Goal: Task Accomplishment & Management: Manage account settings

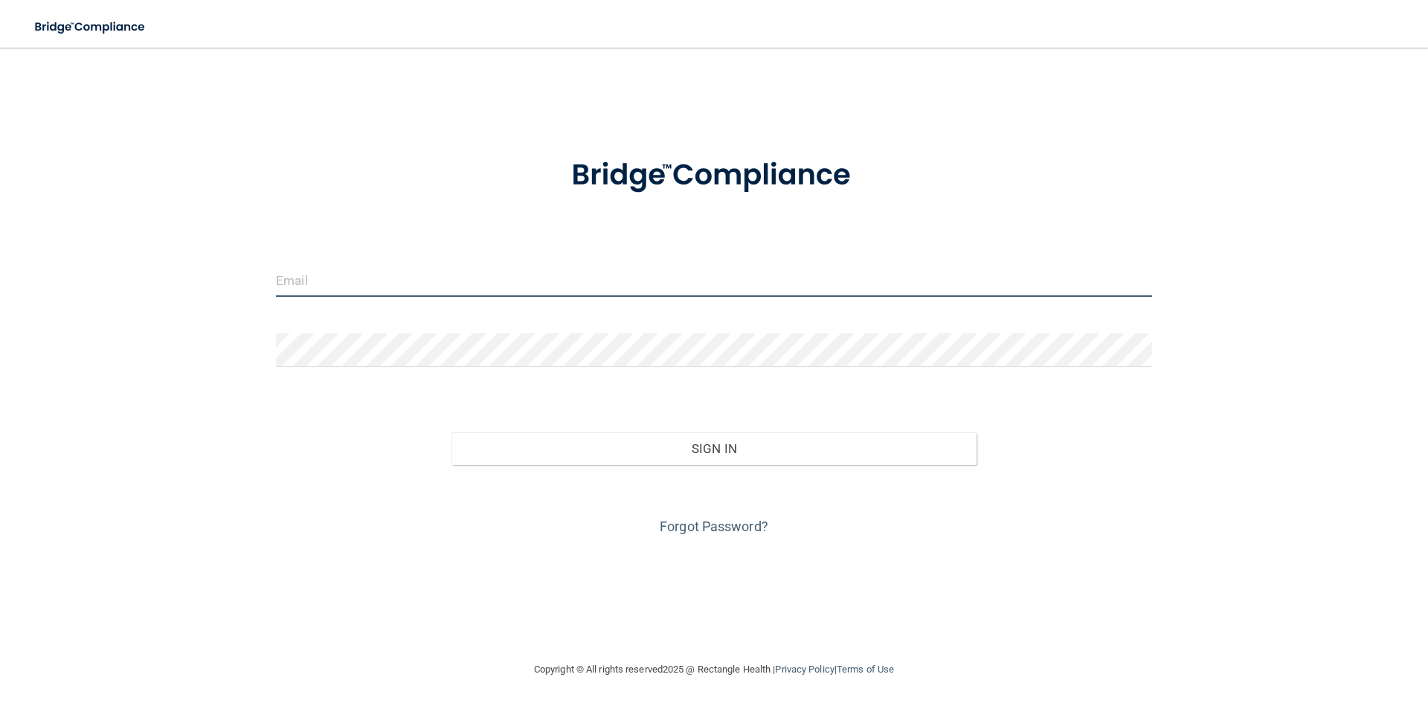
click at [366, 277] on input "email" at bounding box center [714, 279] width 876 height 33
type input "[EMAIL_ADDRESS][DOMAIN_NAME]"
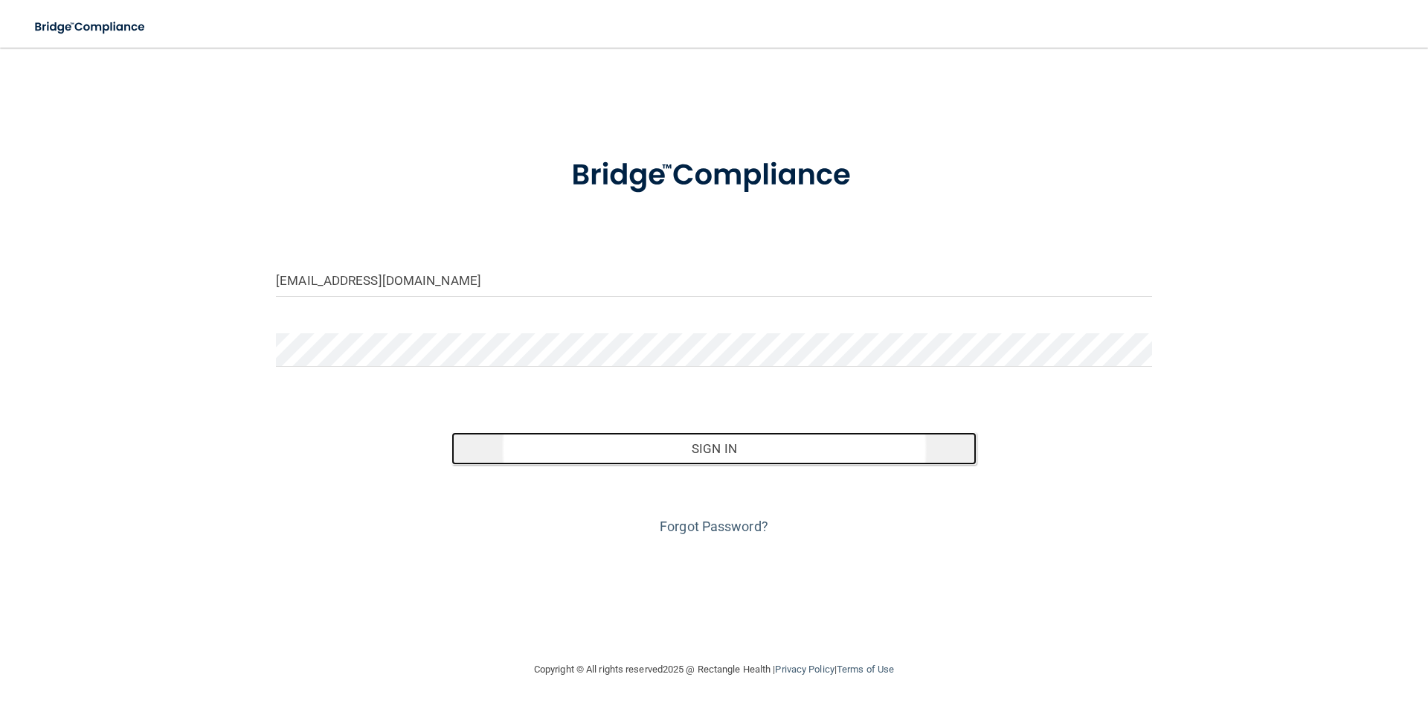
click at [688, 445] on button "Sign In" at bounding box center [714, 448] width 526 height 33
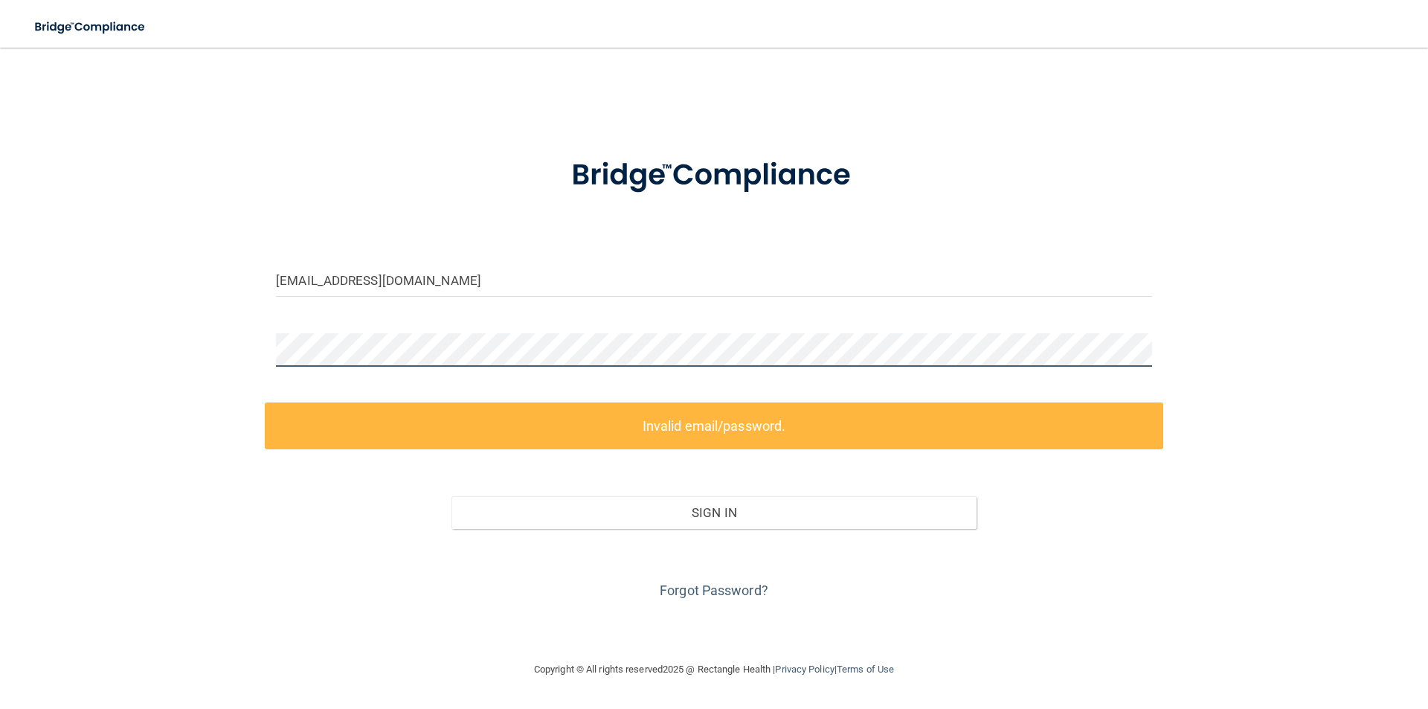
click at [214, 378] on div "[EMAIL_ADDRESS][DOMAIN_NAME] Invalid email/password. You don't have permission …" at bounding box center [714, 353] width 1368 height 583
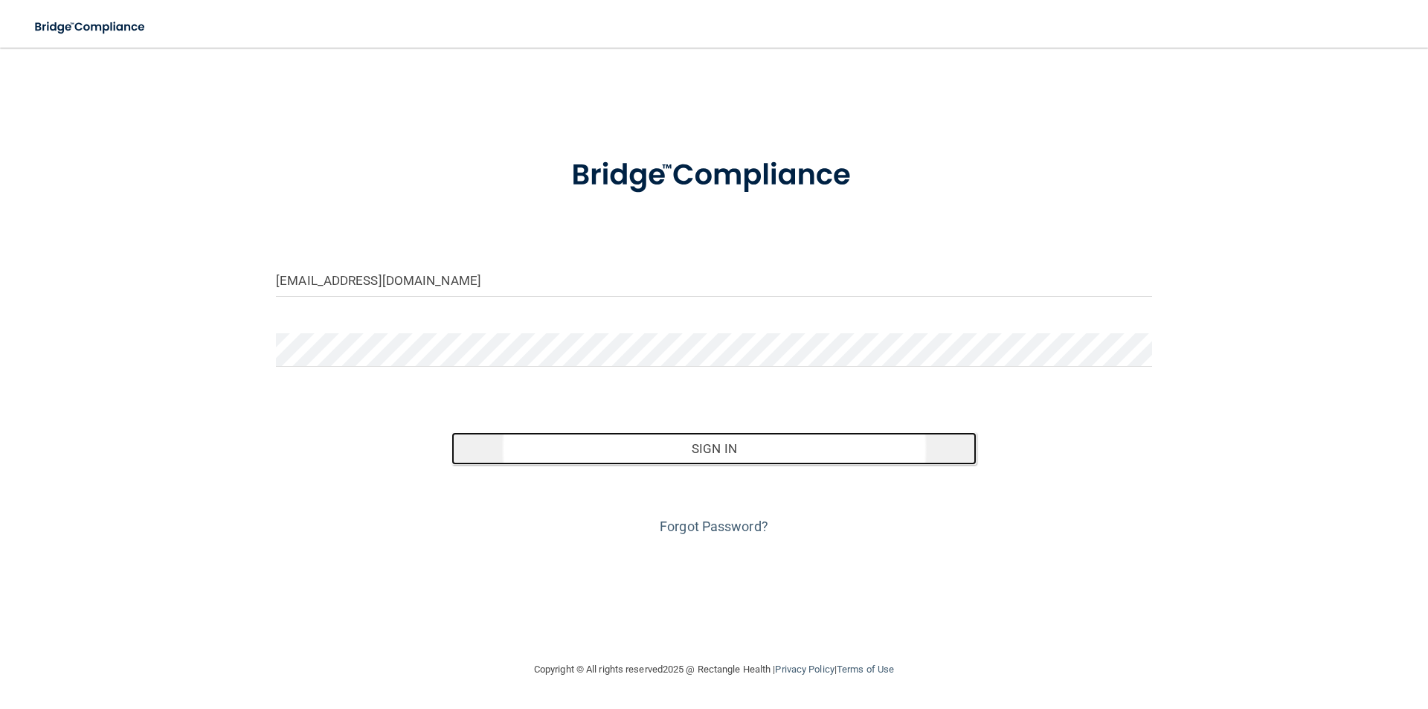
click at [654, 451] on button "Sign In" at bounding box center [714, 448] width 526 height 33
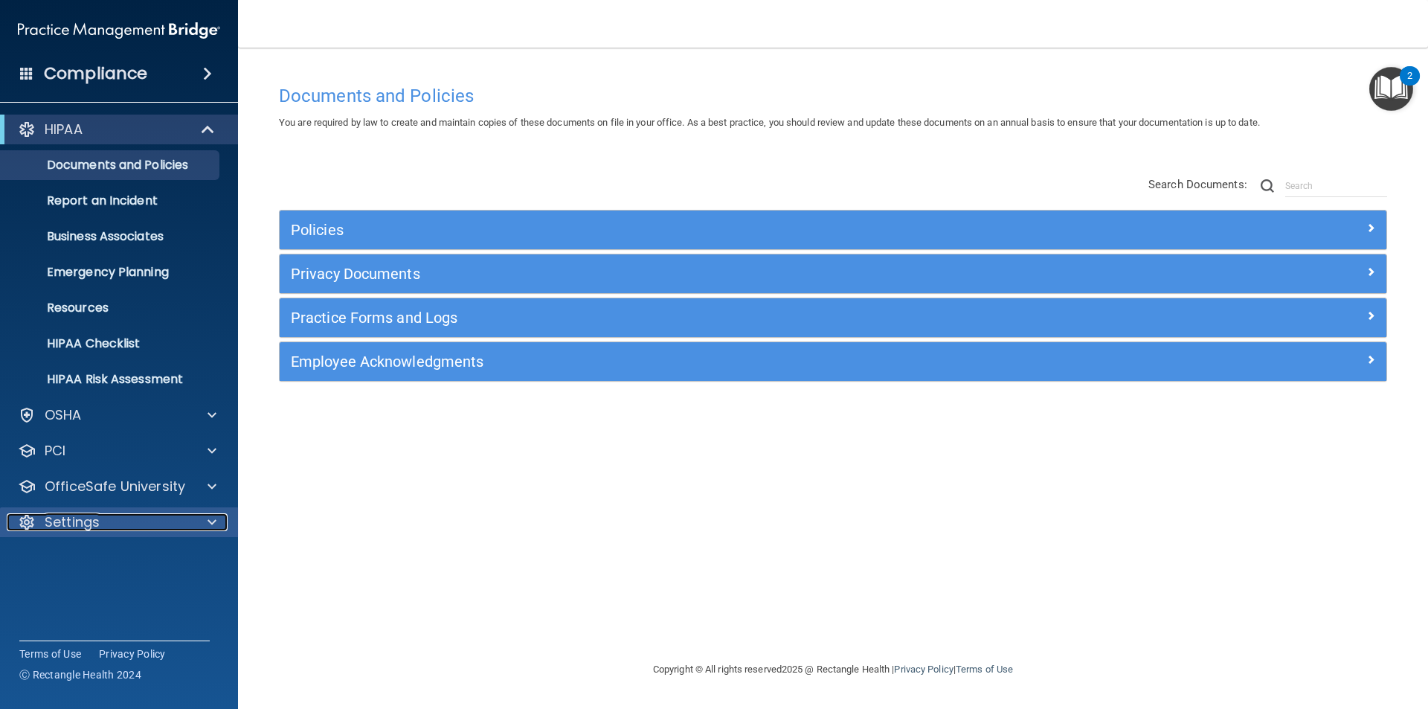
click at [65, 530] on p "Settings" at bounding box center [72, 522] width 55 height 18
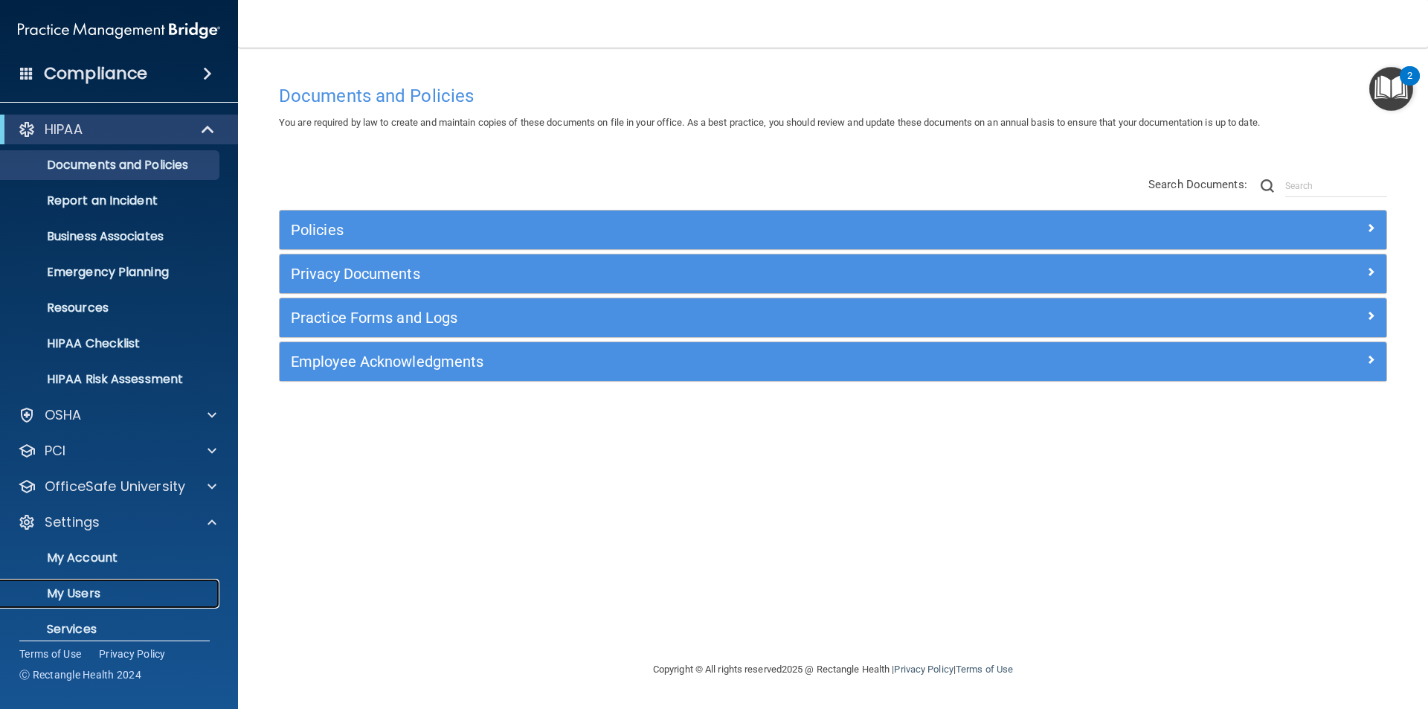
click at [83, 593] on p "My Users" at bounding box center [111, 593] width 203 height 15
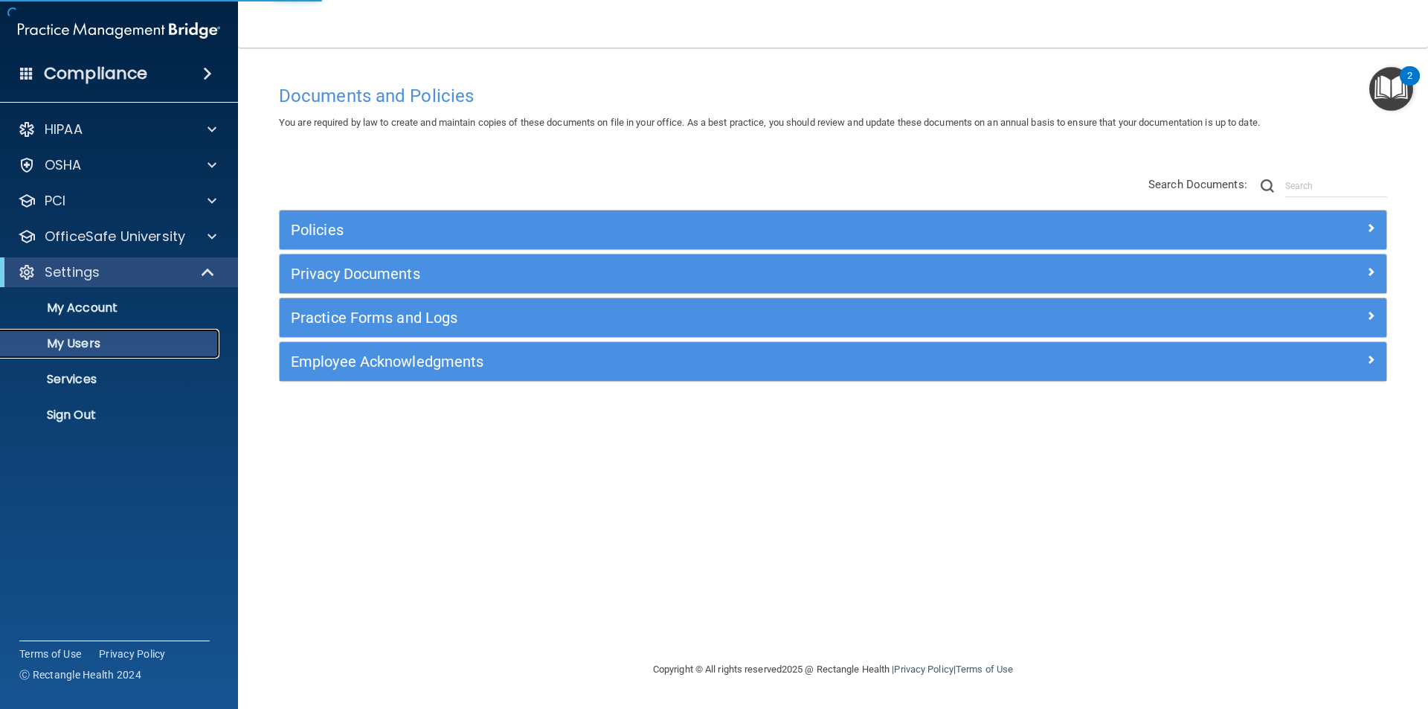
click at [92, 349] on p "My Users" at bounding box center [111, 343] width 203 height 15
select select "20"
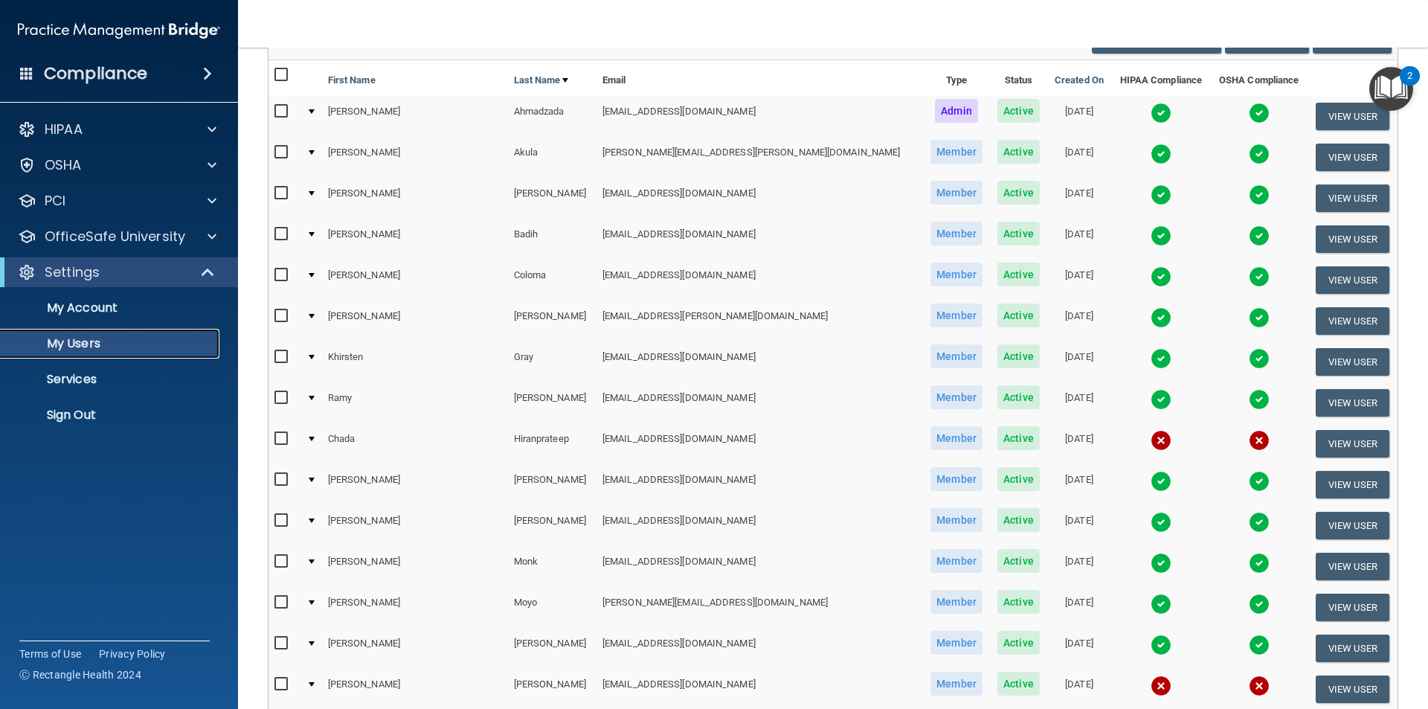
scroll to position [297, 0]
